Goal: Task Accomplishment & Management: Manage account settings

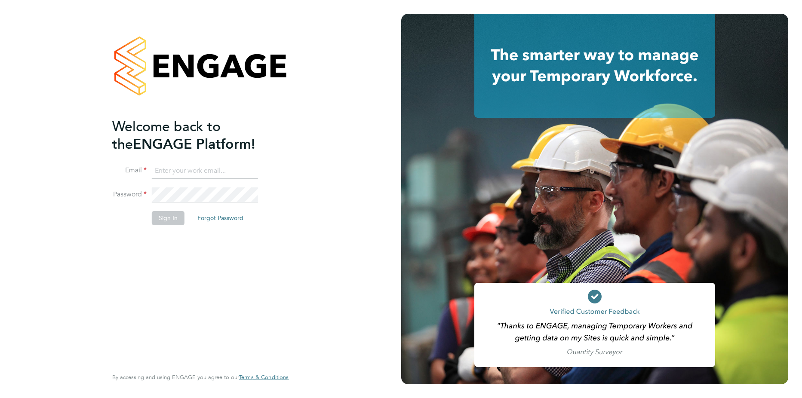
type input "adrian.iacob@cpplc.com"
click at [173, 220] on button "Sign In" at bounding box center [168, 218] width 33 height 14
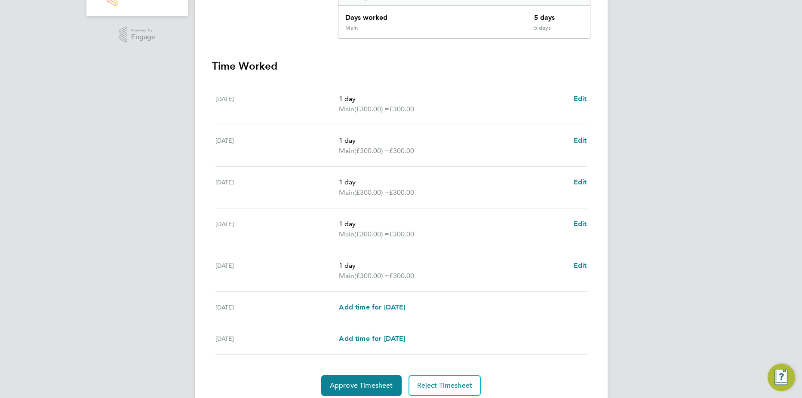
scroll to position [230, 0]
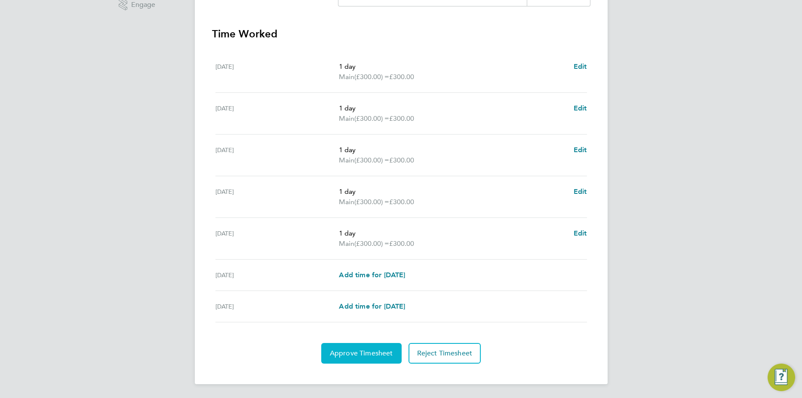
click at [385, 347] on button "Approve Timesheet" at bounding box center [361, 353] width 80 height 21
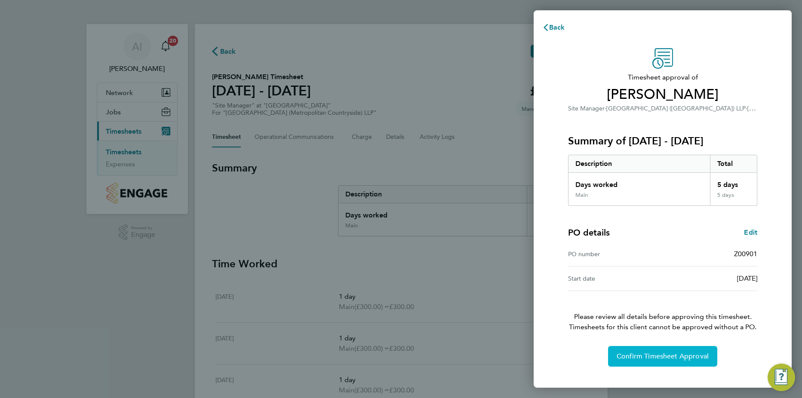
click at [690, 359] on span "Confirm Timesheet Approval" at bounding box center [663, 356] width 92 height 9
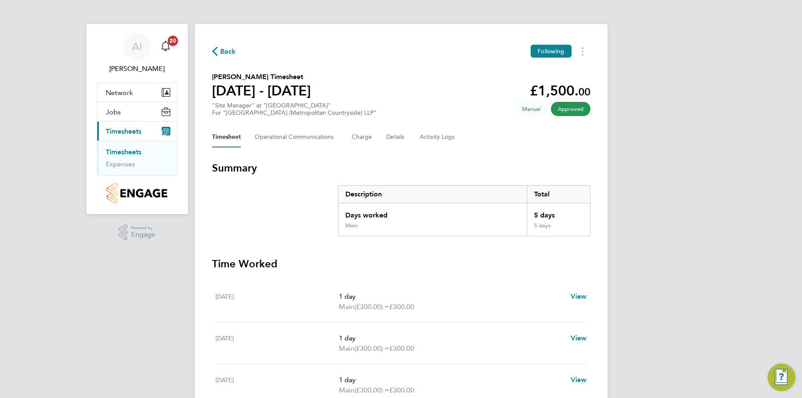
click at [137, 149] on link "Timesheets" at bounding box center [124, 152] width 36 height 8
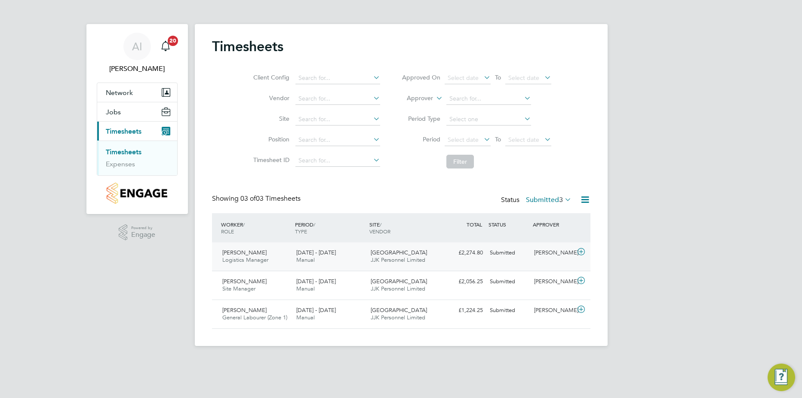
click at [581, 252] on icon at bounding box center [581, 252] width 11 height 7
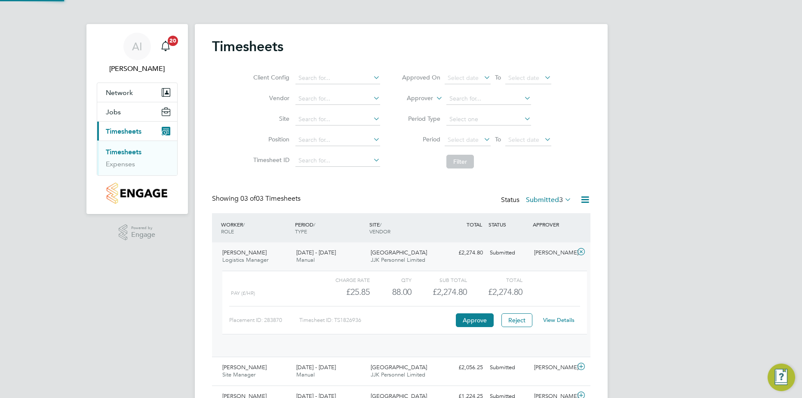
scroll to position [15, 84]
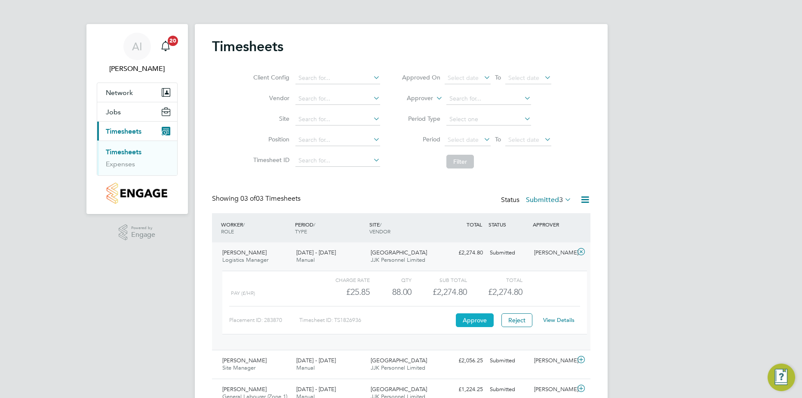
click at [472, 319] on button "Approve" at bounding box center [475, 321] width 38 height 14
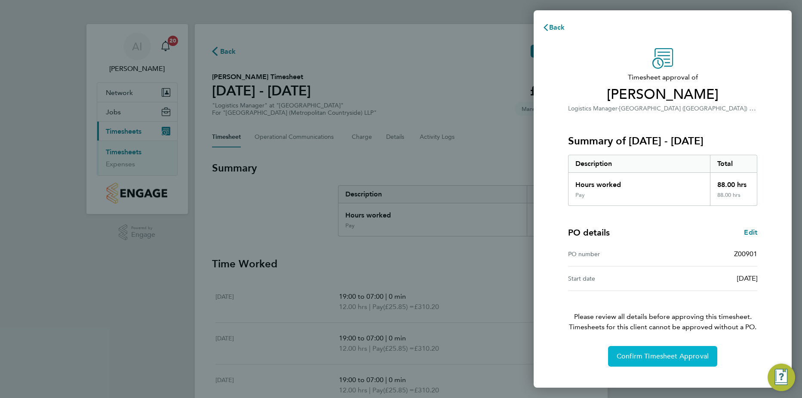
click at [680, 354] on span "Confirm Timesheet Approval" at bounding box center [663, 356] width 92 height 9
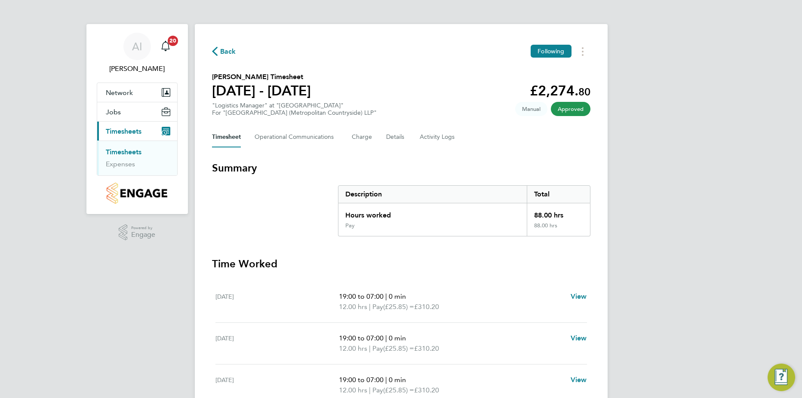
click at [136, 150] on link "Timesheets" at bounding box center [124, 152] width 36 height 8
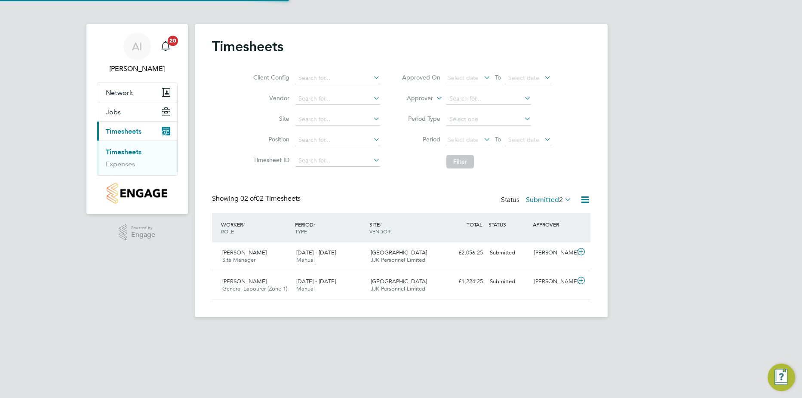
scroll to position [22, 75]
click at [581, 253] on icon at bounding box center [581, 252] width 11 height 7
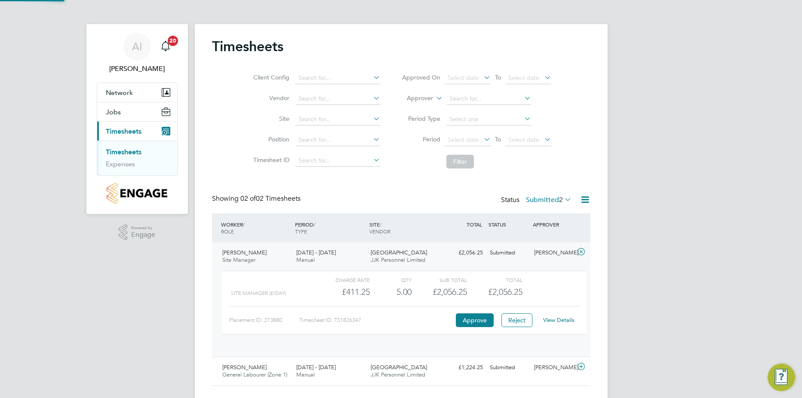
scroll to position [15, 84]
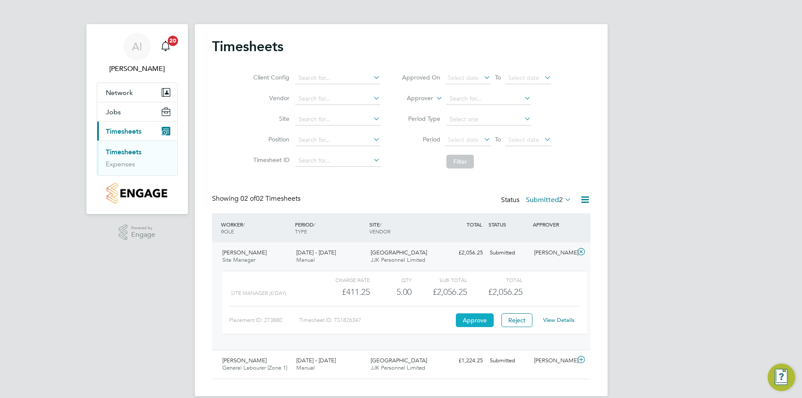
click at [478, 320] on button "Approve" at bounding box center [475, 321] width 38 height 14
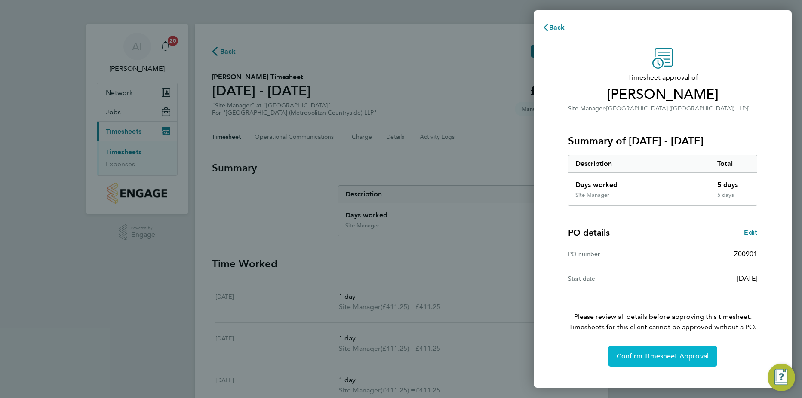
click at [639, 354] on span "Confirm Timesheet Approval" at bounding box center [663, 356] width 92 height 9
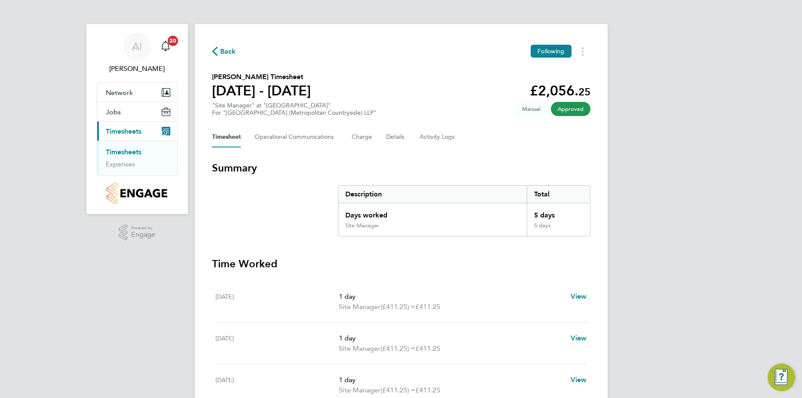
click at [134, 153] on link "Timesheets" at bounding box center [124, 152] width 36 height 8
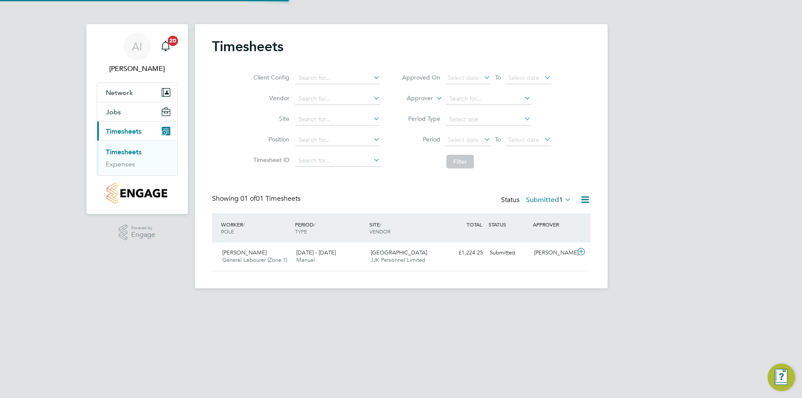
scroll to position [22, 75]
click at [581, 253] on icon at bounding box center [581, 252] width 11 height 7
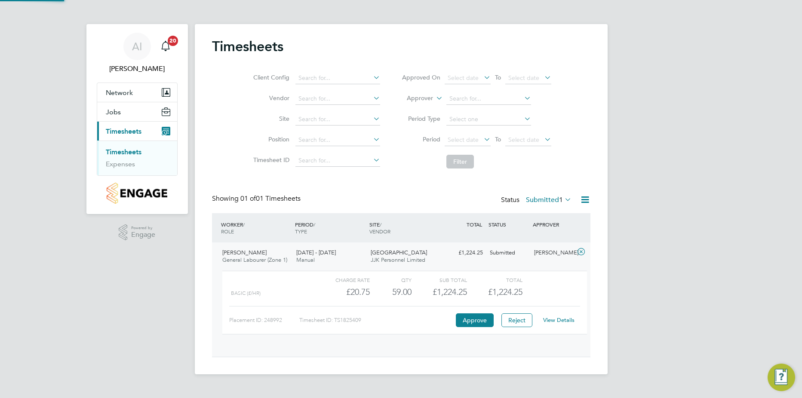
scroll to position [15, 84]
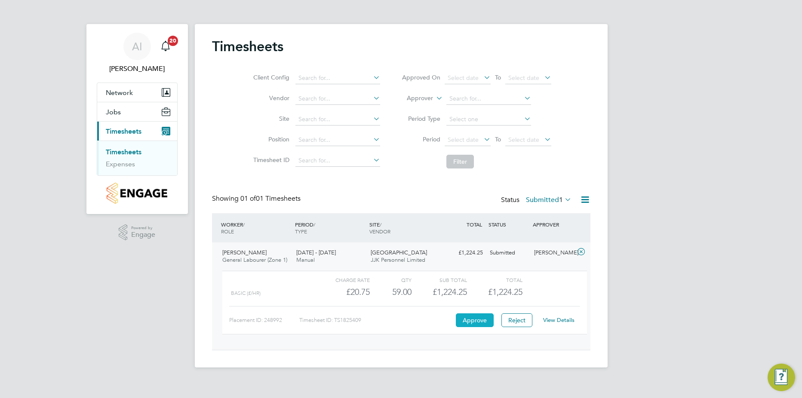
click at [481, 320] on button "Approve" at bounding box center [475, 321] width 38 height 14
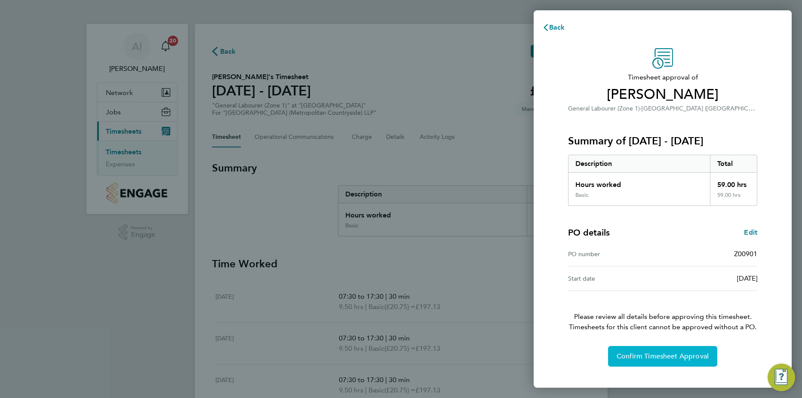
click at [694, 360] on span "Confirm Timesheet Approval" at bounding box center [663, 356] width 92 height 9
